Goal: Task Accomplishment & Management: Manage account settings

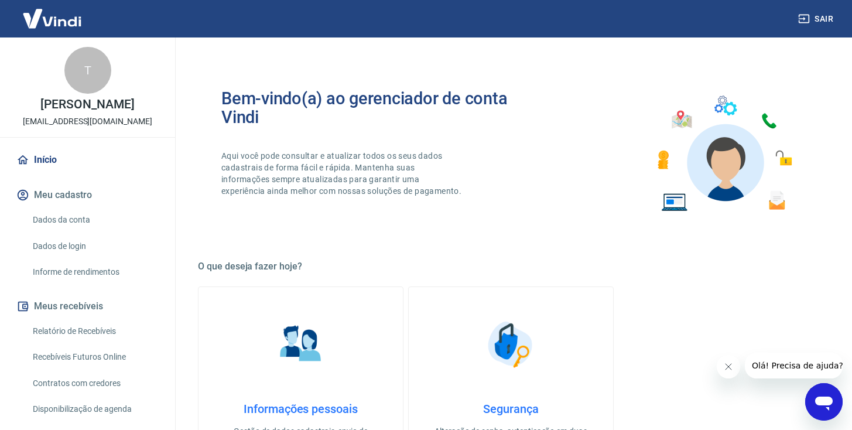
scroll to position [506, 0]
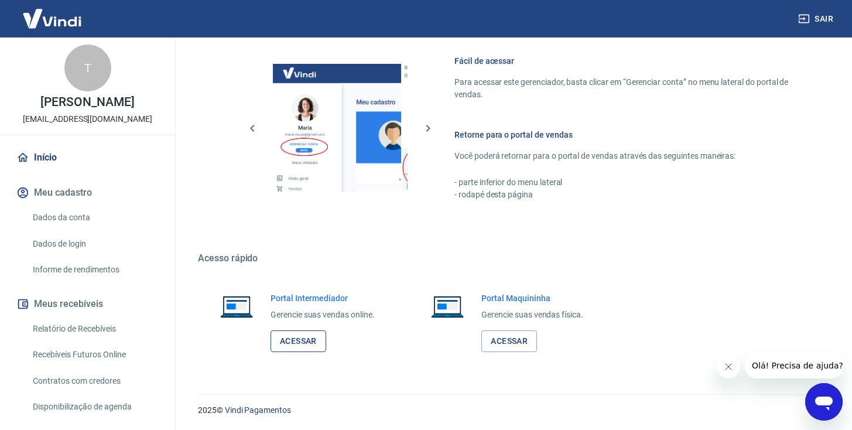
click at [289, 340] on link "Acessar" at bounding box center [299, 341] width 56 height 22
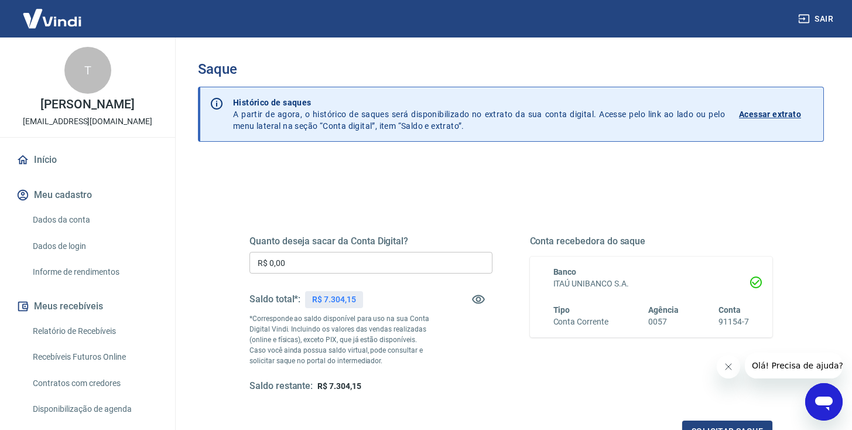
click at [313, 267] on input "R$ 0,00" at bounding box center [371, 263] width 243 height 22
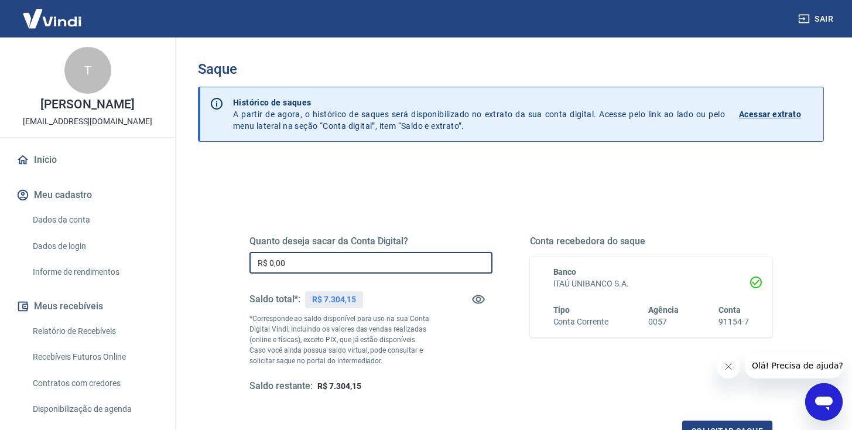
click at [313, 267] on input "R$ 0,00" at bounding box center [371, 263] width 243 height 22
type input "R$ 7.304,15"
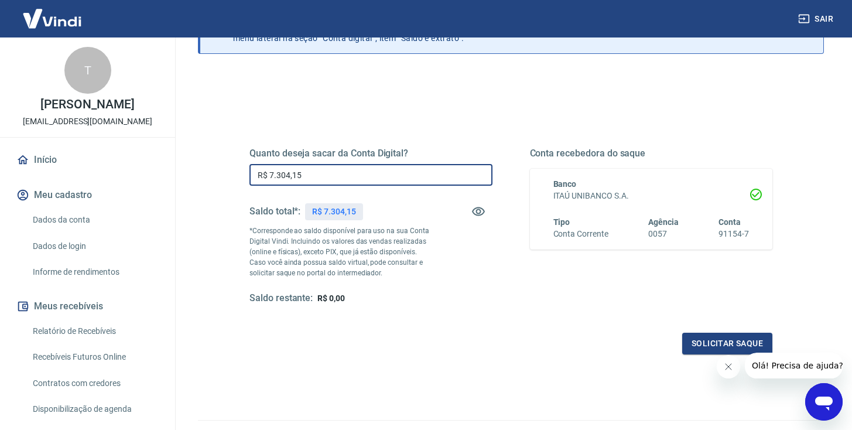
scroll to position [149, 0]
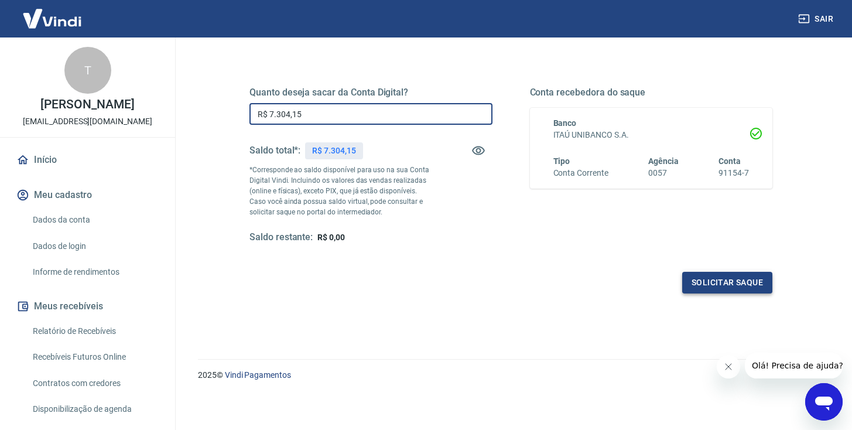
click at [726, 281] on button "Solicitar saque" at bounding box center [727, 283] width 90 height 22
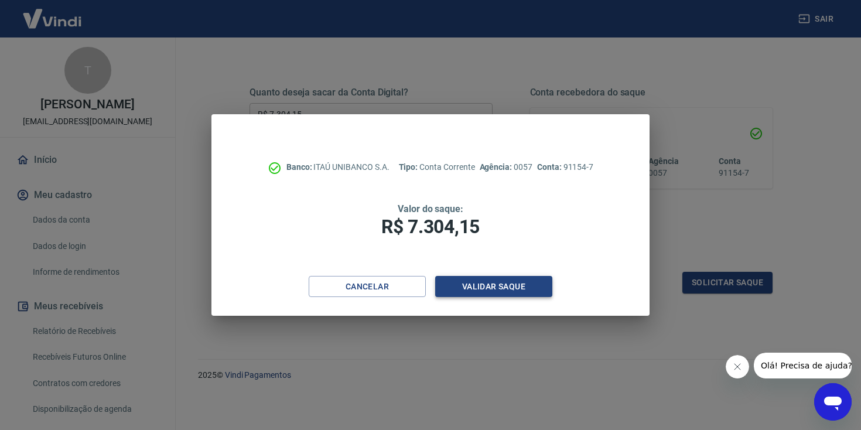
click at [477, 285] on button "Validar saque" at bounding box center [493, 287] width 117 height 22
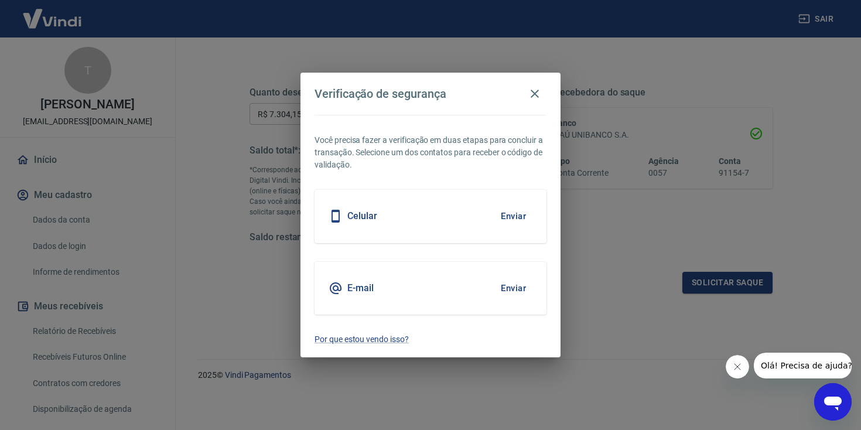
click at [507, 290] on button "Enviar" at bounding box center [513, 288] width 38 height 25
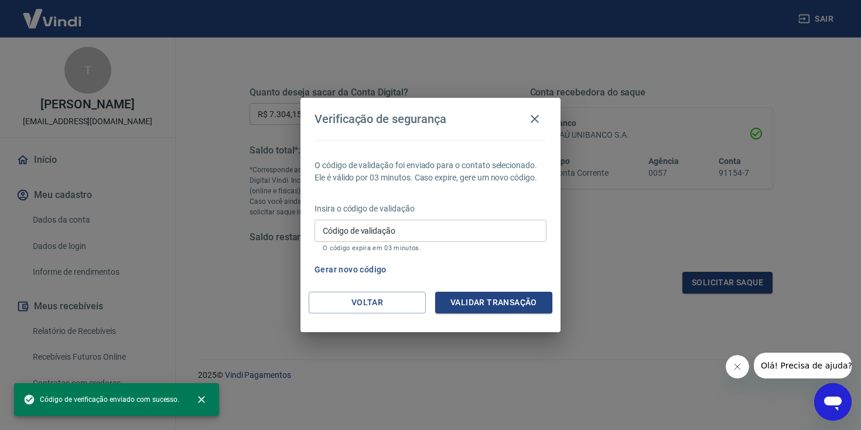
click at [415, 230] on input "Código de validação" at bounding box center [431, 231] width 232 height 22
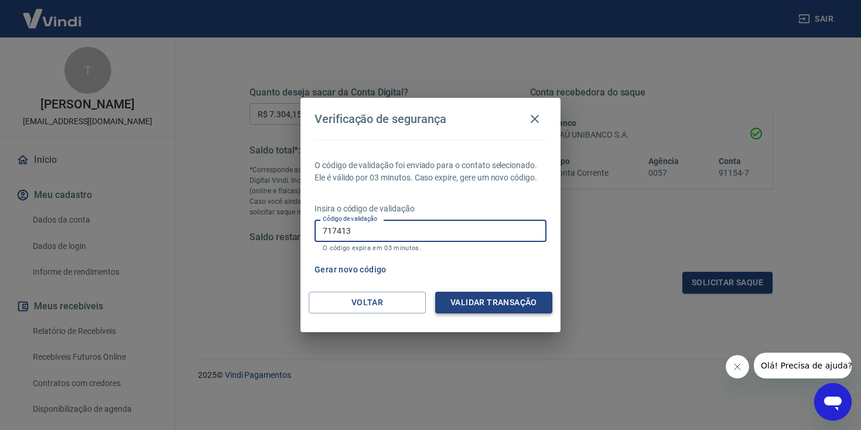
type input "717413"
click at [480, 302] on button "Validar transação" at bounding box center [493, 303] width 117 height 22
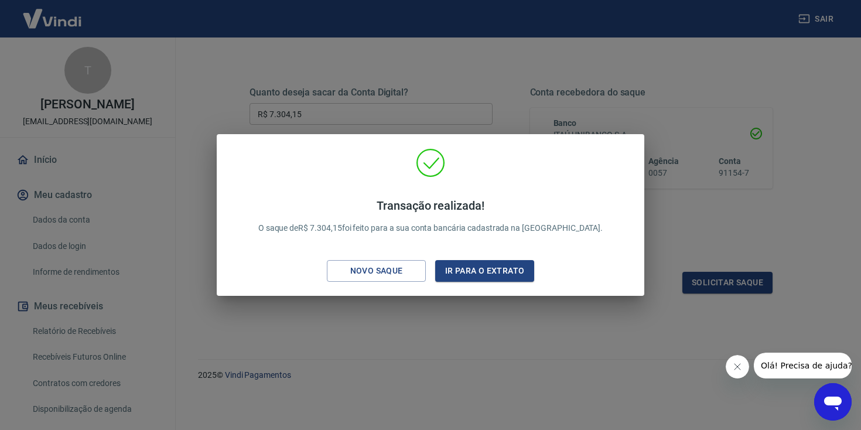
click at [470, 92] on div "Transação realizada! O saque de R$ 7.304,15 foi feito para a sua conta bancária…" at bounding box center [430, 215] width 861 height 430
